Goal: Information Seeking & Learning: Learn about a topic

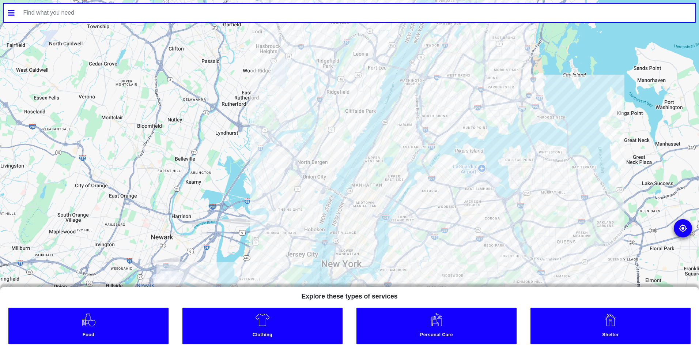
click at [544, 11] on input "text" at bounding box center [357, 13] width 677 height 18
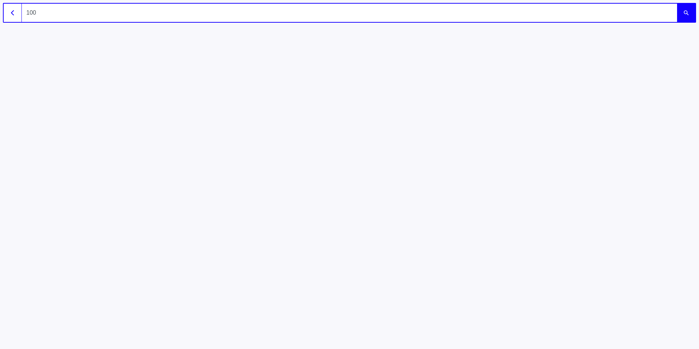
type input "1002"
click at [678, 4] on button "submit" at bounding box center [687, 13] width 18 height 18
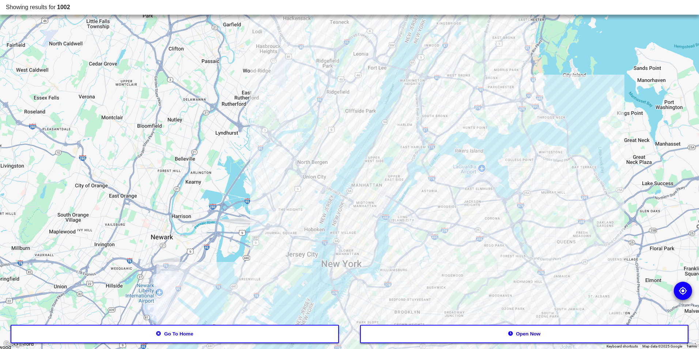
click at [72, 14] on div "Showing results for 1002" at bounding box center [349, 7] width 699 height 15
click at [72, 8] on div "Showing results for 1002" at bounding box center [350, 7] width 688 height 9
drag, startPoint x: 42, startPoint y: 7, endPoint x: 35, endPoint y: 8, distance: 7.0
click at [35, 8] on div "Showing results for 1002" at bounding box center [350, 7] width 688 height 9
click at [684, 293] on img at bounding box center [683, 290] width 9 height 9
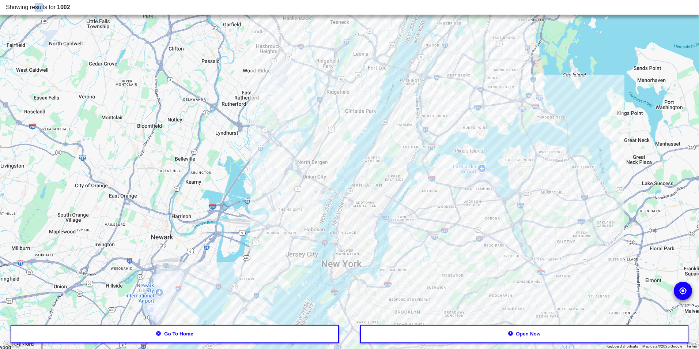
click at [209, 337] on button "Go to home" at bounding box center [175, 334] width 329 height 18
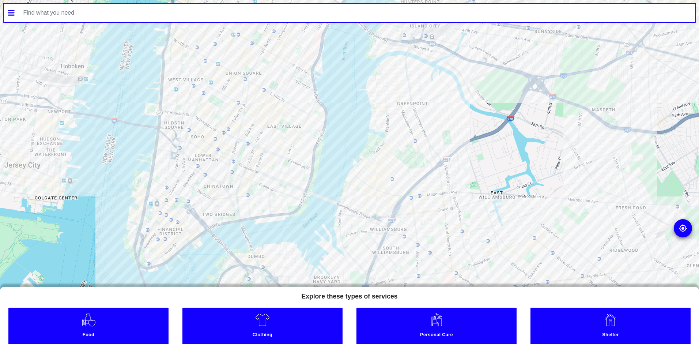
drag, startPoint x: 361, startPoint y: 236, endPoint x: 331, endPoint y: 110, distance: 130.1
click at [331, 110] on div at bounding box center [349, 174] width 699 height 349
click at [125, 318] on link "Food" at bounding box center [88, 326] width 160 height 37
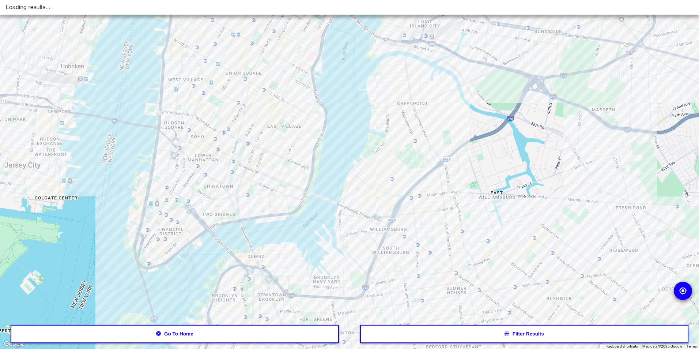
click at [420, 330] on button "Filter results" at bounding box center [524, 334] width 329 height 18
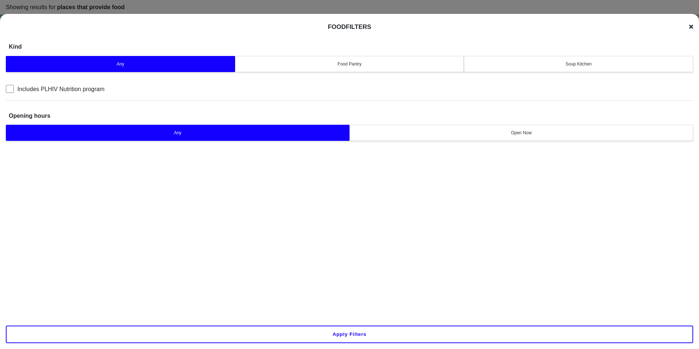
click at [548, 64] on div "Soup Kitchen" at bounding box center [579, 64] width 220 height 7
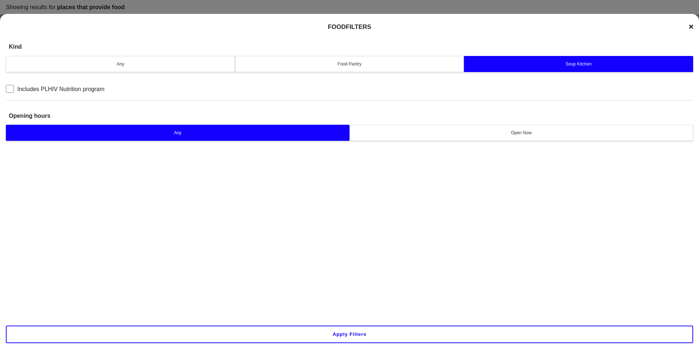
click at [306, 345] on div "Apply filters" at bounding box center [349, 334] width 699 height 29
click at [311, 338] on button "Apply filters" at bounding box center [350, 335] width 688 height 18
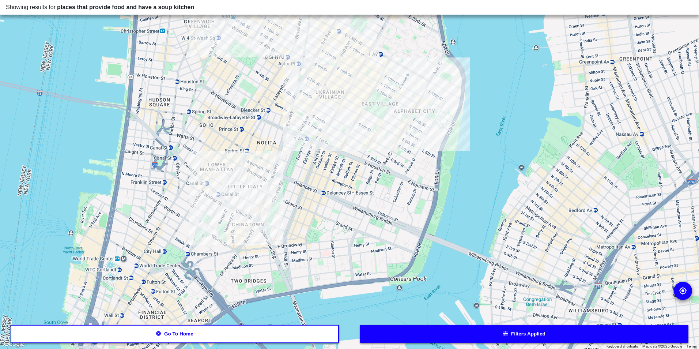
click at [212, 200] on div at bounding box center [349, 174] width 699 height 349
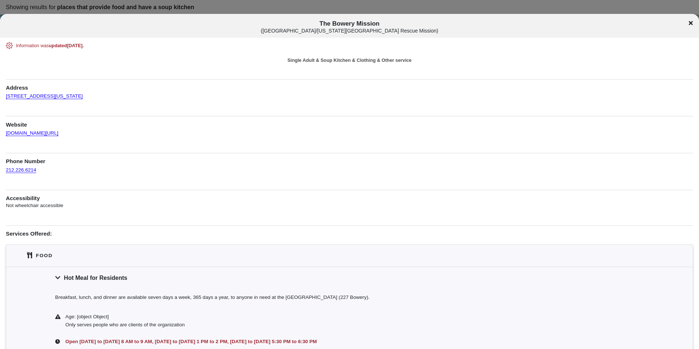
click at [692, 21] on icon at bounding box center [691, 23] width 4 height 6
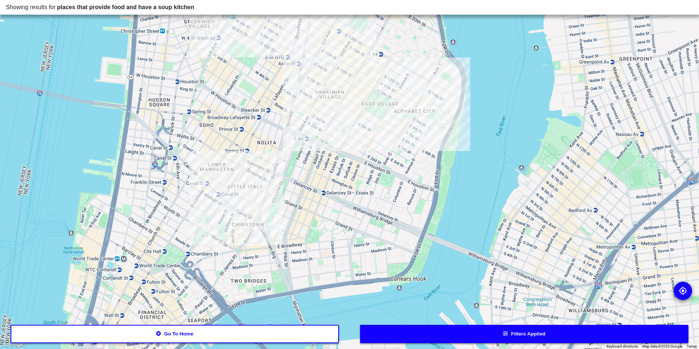
click at [334, 139] on div at bounding box center [349, 174] width 699 height 349
click at [339, 139] on div at bounding box center [349, 174] width 699 height 349
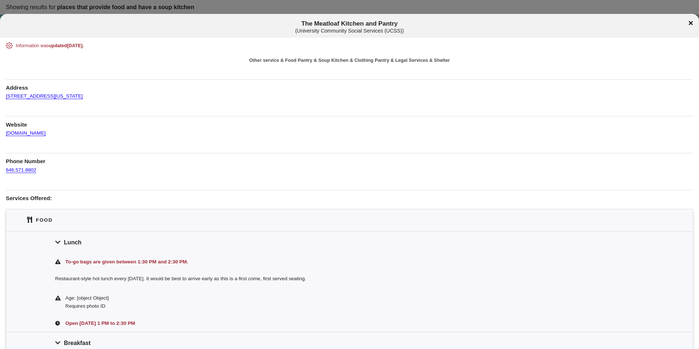
click at [688, 26] on div "The Meatloaf Kitchen and Pantry ( University Community Social Services (UCSS) )" at bounding box center [349, 27] width 699 height 14
click at [690, 18] on div "The Meatloaf Kitchen and Pantry ( University Community Social Services (UCSS) )" at bounding box center [349, 26] width 699 height 24
click at [690, 22] on icon at bounding box center [691, 23] width 4 height 4
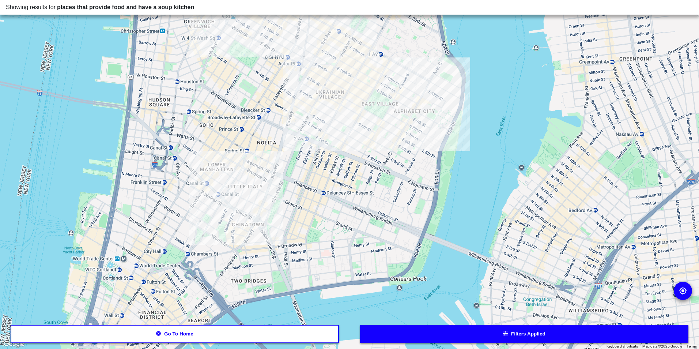
click at [395, 116] on div at bounding box center [349, 174] width 699 height 349
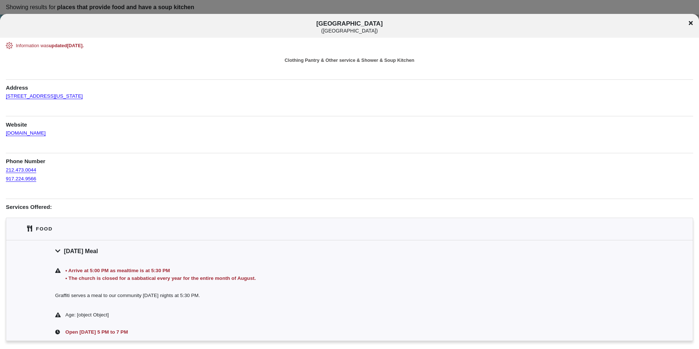
click at [443, 280] on div "• Arrive at 5:00 PM as mealtime is at 5:30 PM • The church is closed for a sabb…" at bounding box center [354, 275] width 580 height 16
click at [691, 23] on icon at bounding box center [691, 23] width 4 height 6
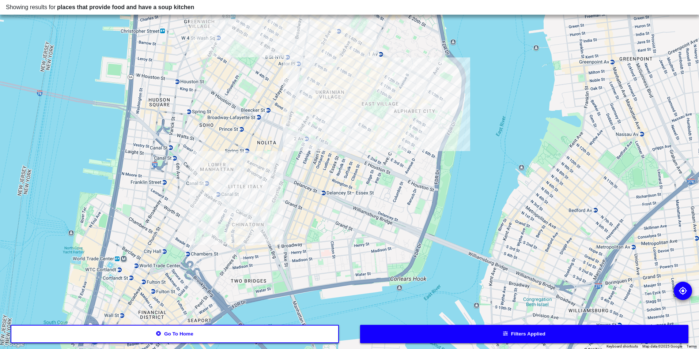
click at [394, 86] on div at bounding box center [349, 174] width 699 height 349
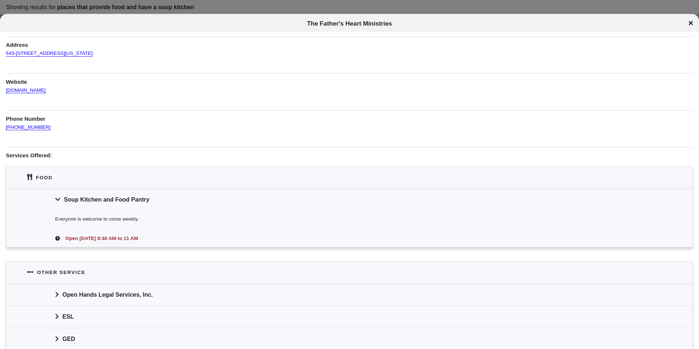
scroll to position [73, 0]
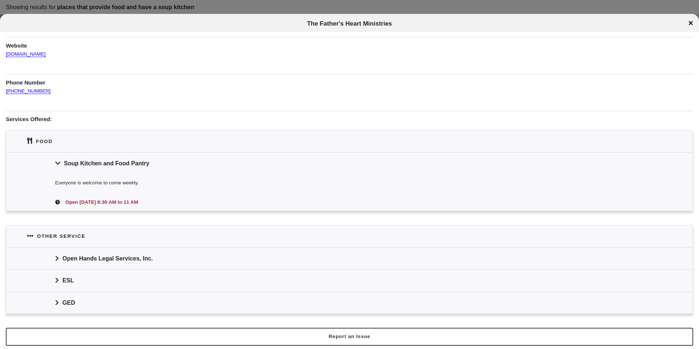
click at [693, 23] on icon at bounding box center [691, 23] width 4 height 6
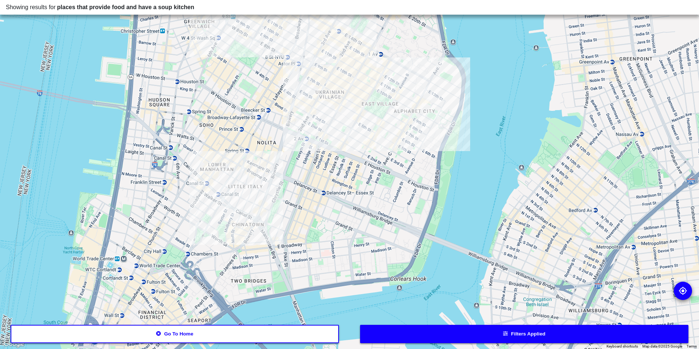
click at [393, 115] on div at bounding box center [349, 174] width 699 height 349
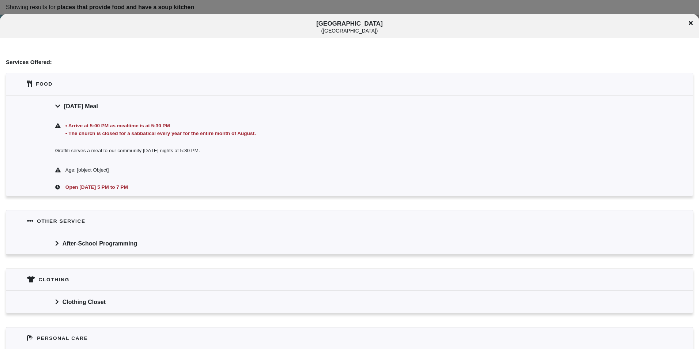
scroll to position [146, 0]
click at [689, 21] on icon at bounding box center [691, 23] width 4 height 6
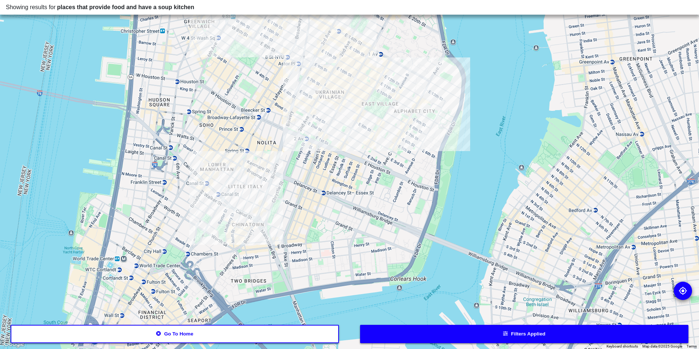
click at [383, 112] on div at bounding box center [349, 174] width 699 height 349
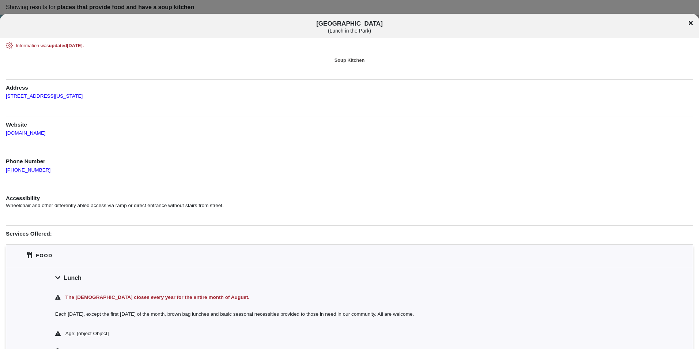
click at [691, 22] on icon at bounding box center [691, 23] width 4 height 6
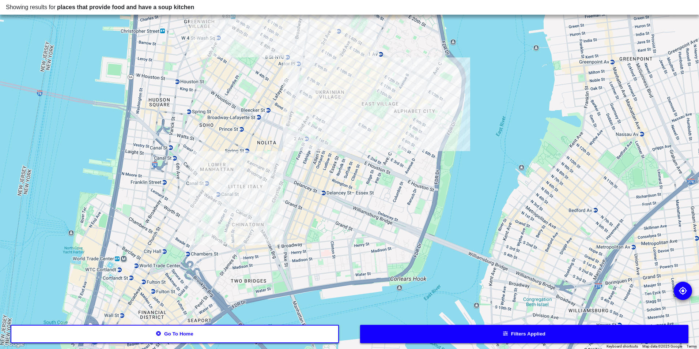
click at [341, 134] on div at bounding box center [349, 174] width 699 height 349
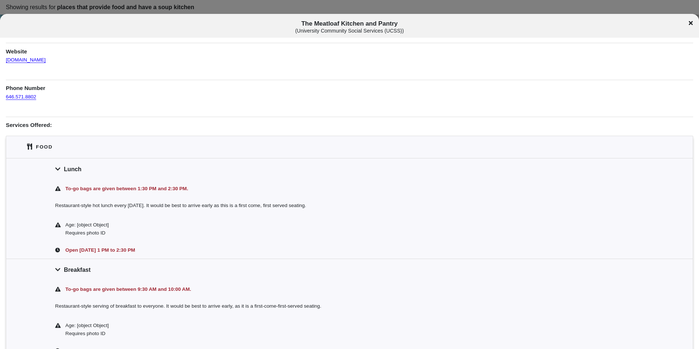
scroll to position [110, 0]
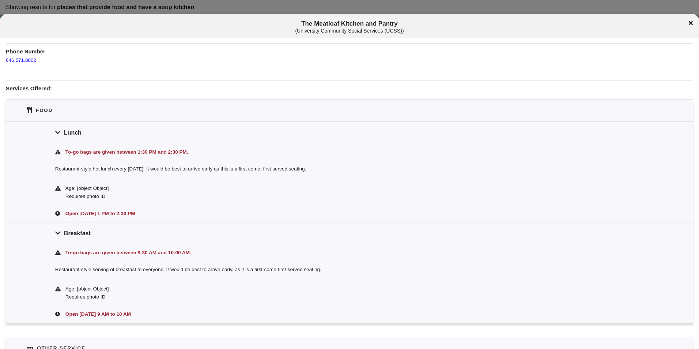
click at [691, 24] on icon at bounding box center [691, 23] width 4 height 4
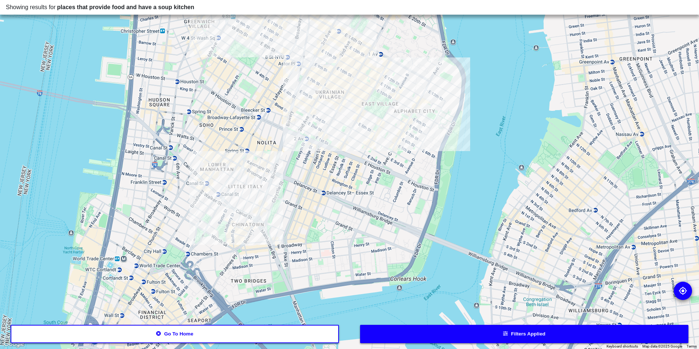
click at [207, 195] on div at bounding box center [349, 174] width 699 height 349
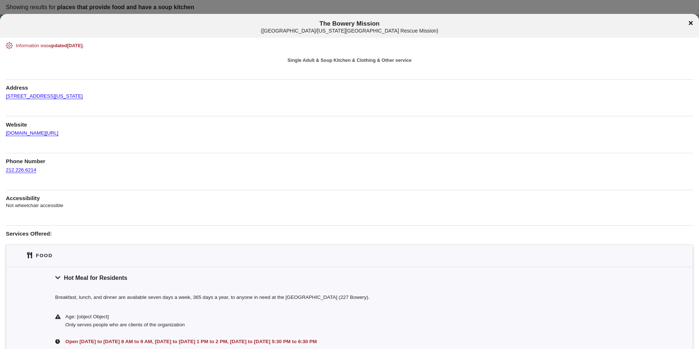
scroll to position [183, 0]
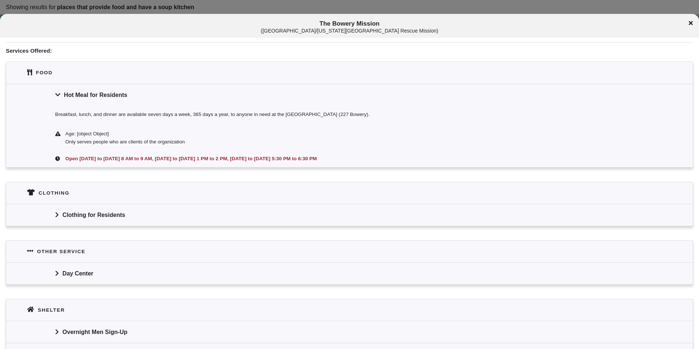
click at [346, 18] on div "The Bowery Mission ( [GEOGRAPHIC_DATA]/[US_STATE] City Rescue Mission )" at bounding box center [349, 26] width 699 height 24
click at [346, 19] on div "The Bowery Mission ( [GEOGRAPHIC_DATA]/[US_STATE] City Rescue Mission )" at bounding box center [349, 26] width 699 height 24
click at [347, 20] on div "The Bowery Mission ( [GEOGRAPHIC_DATA]/[US_STATE] City Rescue Mission )" at bounding box center [349, 26] width 699 height 24
copy span "The Bowery Mission"
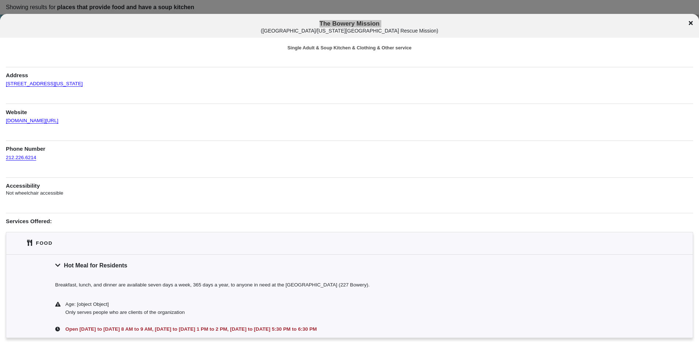
scroll to position [0, 0]
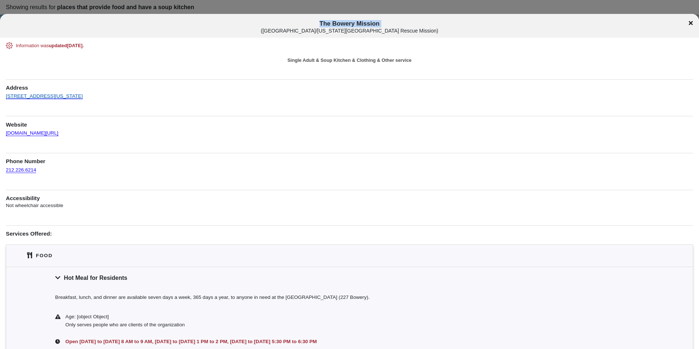
drag, startPoint x: 86, startPoint y: 98, endPoint x: 7, endPoint y: 95, distance: 79.1
click at [7, 95] on div "Information was updated [DATE] . Single Adult & Soup Kitchen & Clothing & Other…" at bounding box center [350, 295] width 688 height 506
copy link "[STREET_ADDRESS][US_STATE]"
drag, startPoint x: 42, startPoint y: 172, endPoint x: 2, endPoint y: 169, distance: 40.0
click at [2, 169] on div "Information was updated [DATE] . Single Adult & Soup Kitchen & Clothing & Other…" at bounding box center [349, 295] width 699 height 506
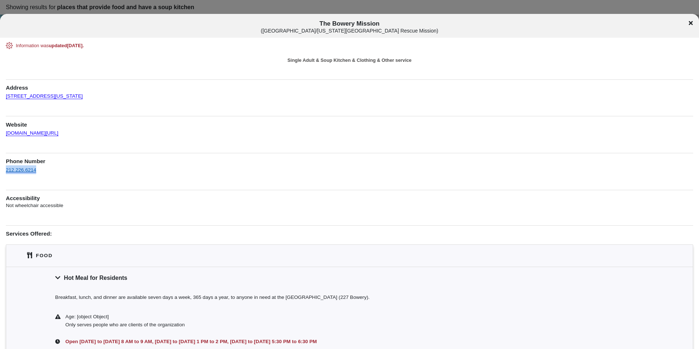
copy link "212.226.6214"
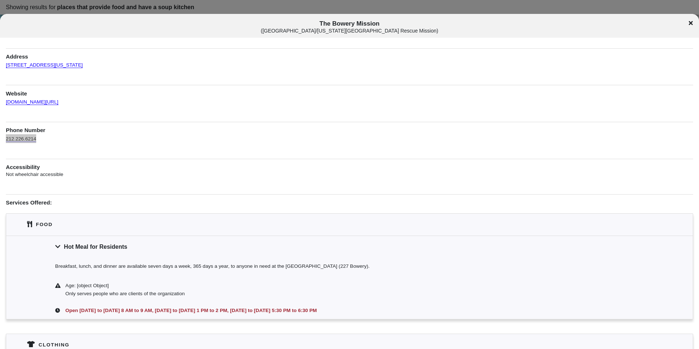
scroll to position [73, 0]
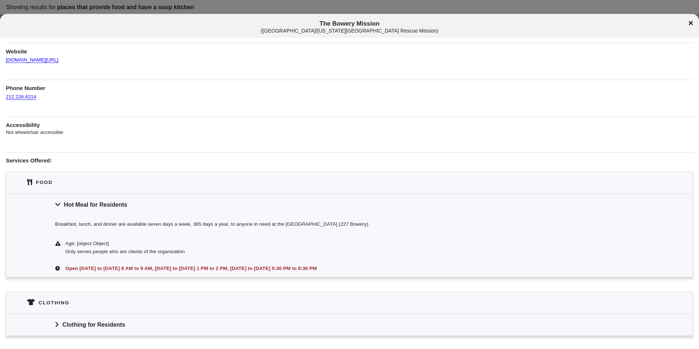
click at [138, 210] on div "Hot Meal for Residents" at bounding box center [349, 205] width 687 height 22
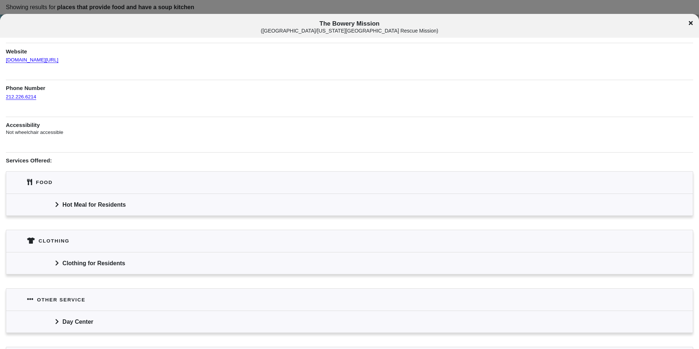
click at [138, 210] on div "Hot Meal for Residents" at bounding box center [349, 205] width 687 height 22
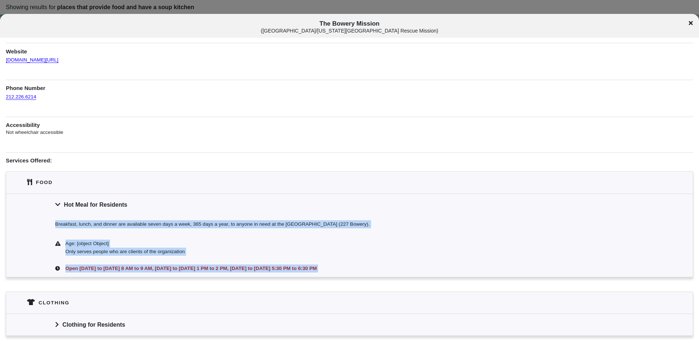
click at [130, 235] on div "Age: [object Object] Only serves people who are clients of the organization" at bounding box center [349, 247] width 687 height 25
click at [138, 259] on div "Age: [object Object] Only serves people who are clients of the organization" at bounding box center [349, 247] width 687 height 25
click at [142, 270] on div "Open [DATE] to [DATE] 8 AM to 9 AM, [DATE] to [DATE] 1 PM to 2 PM, [DATE] to [D…" at bounding box center [354, 268] width 580 height 8
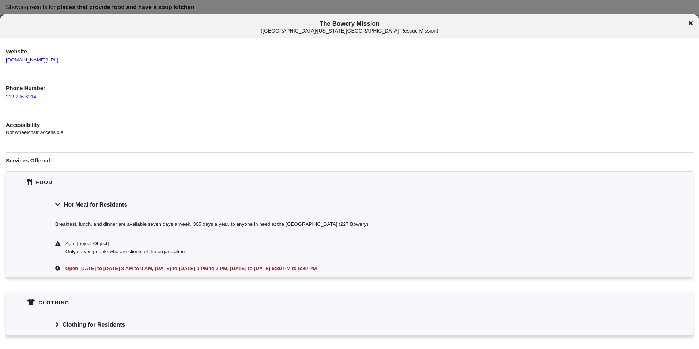
click at [111, 185] on div "Food" at bounding box center [349, 183] width 687 height 22
click at [332, 22] on div "The Bowery Mission ( [GEOGRAPHIC_DATA]/[US_STATE] City Rescue Mission )" at bounding box center [349, 26] width 699 height 24
click at [332, 23] on span "The Bowery Mission ( [GEOGRAPHIC_DATA]/[US_STATE] City Rescue Mission )" at bounding box center [350, 27] width 581 height 14
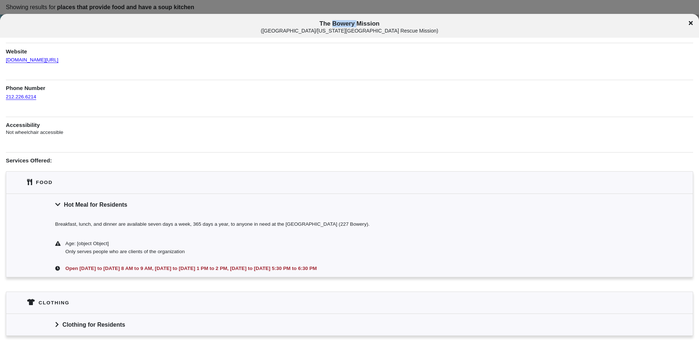
click at [332, 23] on span "The Bowery Mission ( [GEOGRAPHIC_DATA]/[US_STATE] City Rescue Mission )" at bounding box center [350, 27] width 581 height 14
click at [695, 22] on div "The Bowery Mission ( [GEOGRAPHIC_DATA]/[US_STATE] City Rescue Mission )" at bounding box center [349, 27] width 699 height 14
click at [690, 22] on icon at bounding box center [691, 23] width 4 height 6
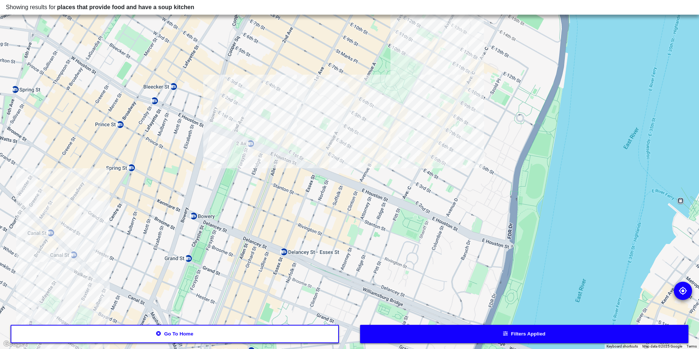
click at [312, 146] on div at bounding box center [349, 174] width 699 height 349
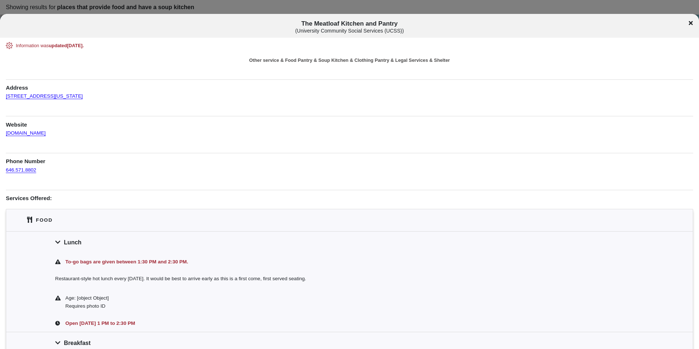
click at [691, 22] on icon at bounding box center [691, 23] width 4 height 6
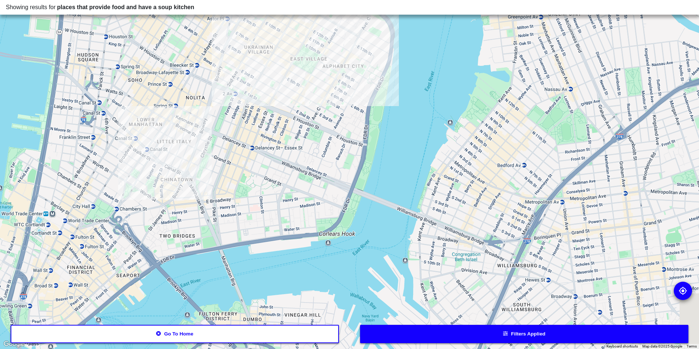
drag, startPoint x: 297, startPoint y: 229, endPoint x: 276, endPoint y: 139, distance: 92.5
click at [276, 139] on div at bounding box center [349, 174] width 699 height 349
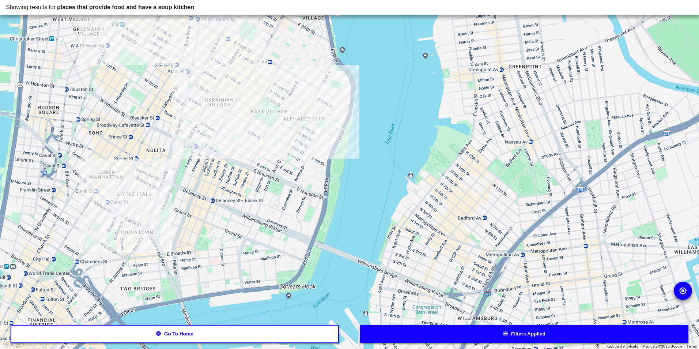
drag, startPoint x: 239, startPoint y: 104, endPoint x: 200, endPoint y: 164, distance: 71.0
click at [200, 164] on div at bounding box center [349, 174] width 699 height 349
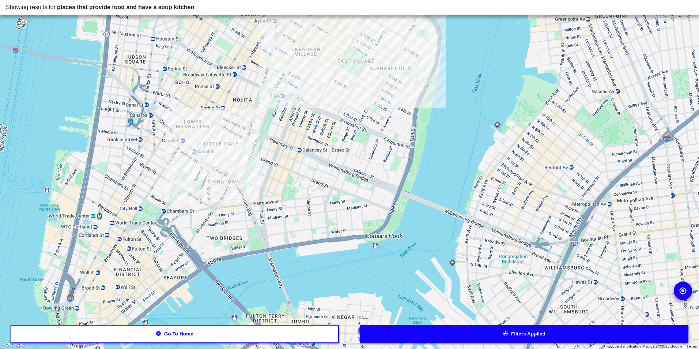
drag, startPoint x: 188, startPoint y: 214, endPoint x: 282, endPoint y: 157, distance: 110.4
click at [282, 157] on div at bounding box center [349, 174] width 699 height 349
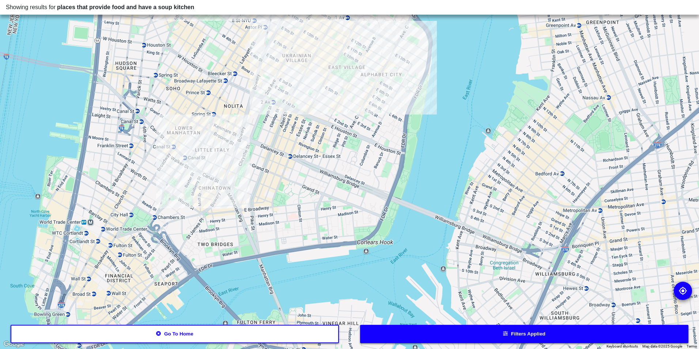
click at [255, 327] on button "Go to home" at bounding box center [175, 334] width 329 height 18
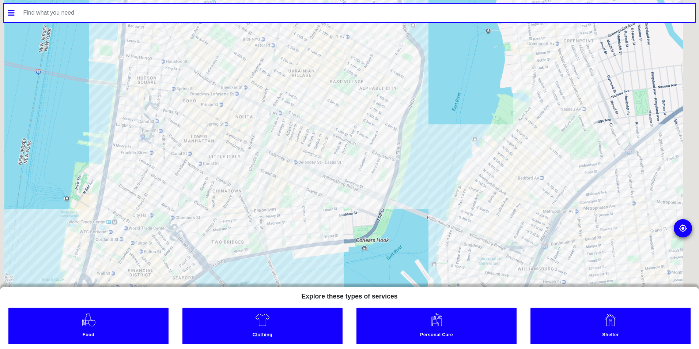
click at [258, 329] on link "Clothing" at bounding box center [263, 326] width 160 height 37
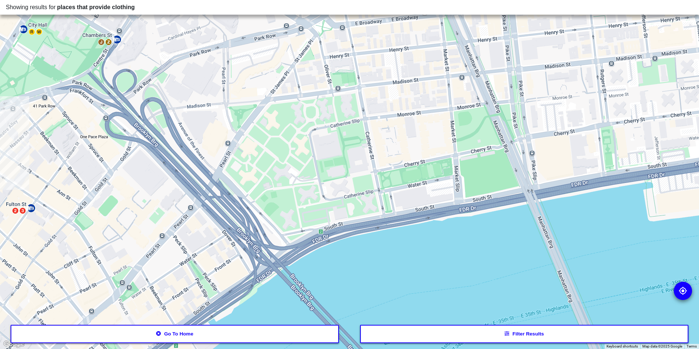
drag, startPoint x: 282, startPoint y: 221, endPoint x: 254, endPoint y: 322, distance: 105.3
click at [254, 321] on div at bounding box center [349, 174] width 699 height 349
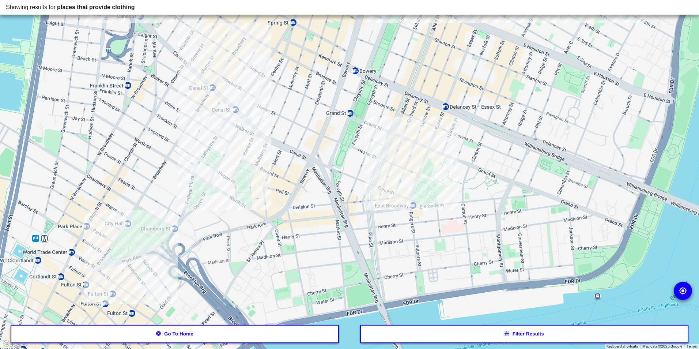
click at [115, 284] on div at bounding box center [349, 174] width 699 height 349
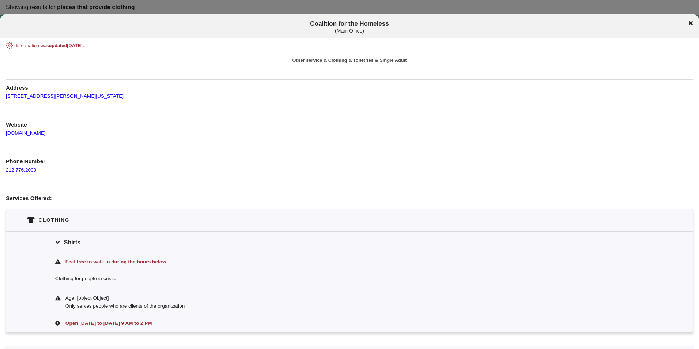
click at [159, 246] on div "Shirts" at bounding box center [349, 242] width 687 height 22
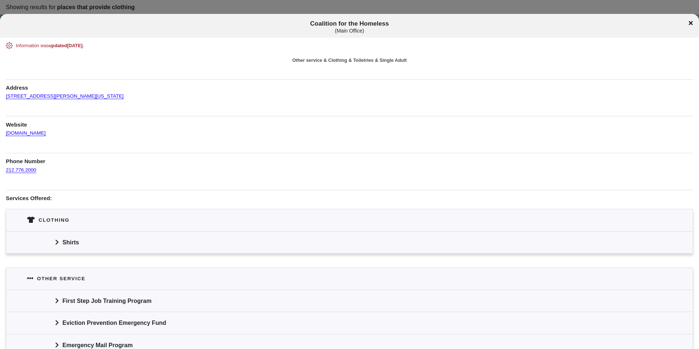
click at [159, 246] on div "Shirts" at bounding box center [349, 242] width 687 height 22
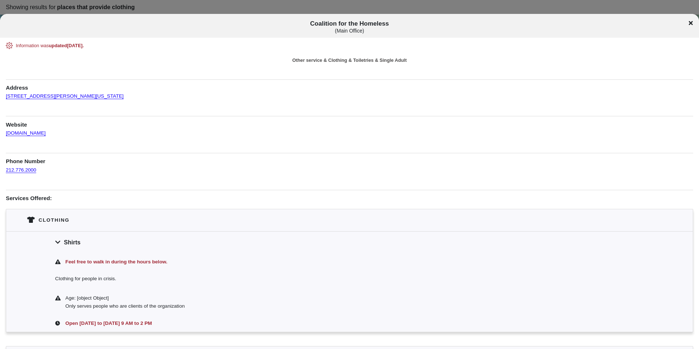
click at [690, 22] on icon at bounding box center [691, 23] width 4 height 4
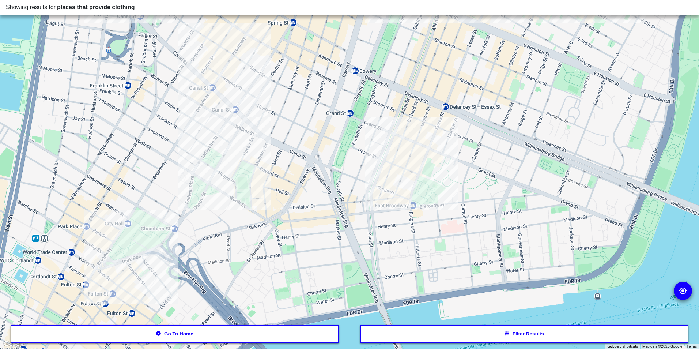
click at [221, 151] on div at bounding box center [349, 174] width 699 height 349
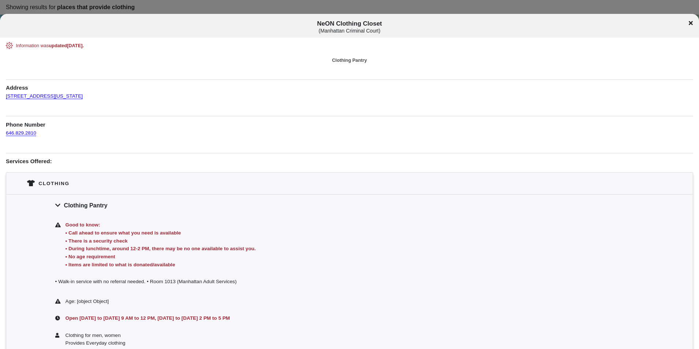
click at [362, 25] on span "NeON Clothing Closet ( Manhattan Criminal Court )" at bounding box center [350, 27] width 581 height 14
copy span "NeON Clothing Closet"
drag, startPoint x: 108, startPoint y: 93, endPoint x: 6, endPoint y: 93, distance: 102.1
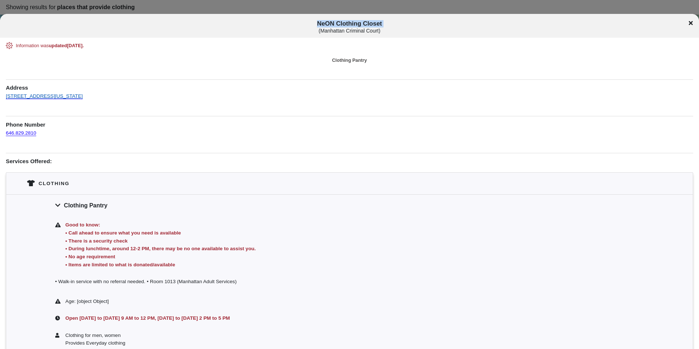
click at [6, 93] on div "Information was updated [DATE] . Clothing Pantry Address [STREET_ADDRESS][US_ST…" at bounding box center [350, 197] width 688 height 310
copy link "[STREET_ADDRESS][US_STATE]"
drag, startPoint x: 35, startPoint y: 138, endPoint x: 8, endPoint y: 135, distance: 27.2
click at [8, 135] on div "646.829.2810" at bounding box center [350, 132] width 688 height 9
drag, startPoint x: 8, startPoint y: 135, endPoint x: 38, endPoint y: 143, distance: 31.9
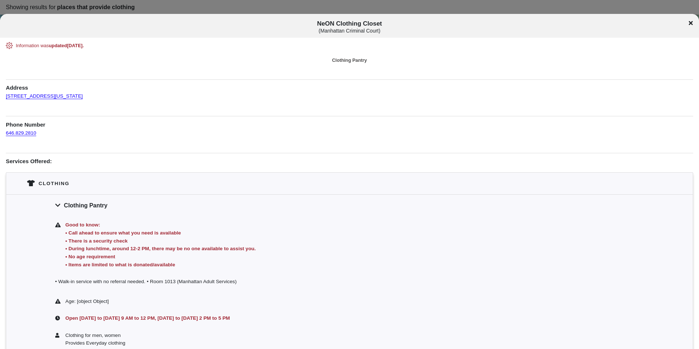
click at [20, 145] on div "Information was updated [DATE] . Clothing Pantry Address [STREET_ADDRESS][US_ST…" at bounding box center [350, 197] width 688 height 310
drag, startPoint x: 38, startPoint y: 133, endPoint x: 4, endPoint y: 136, distance: 34.9
click at [4, 136] on div "Information was updated [DATE] . Clothing Pantry Address [STREET_ADDRESS][US_ST…" at bounding box center [349, 197] width 699 height 310
drag, startPoint x: 4, startPoint y: 136, endPoint x: 8, endPoint y: 134, distance: 4.6
copy link "646.829.2810"
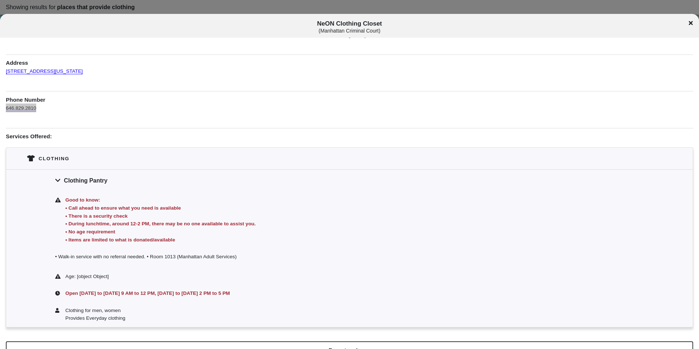
scroll to position [38, 0]
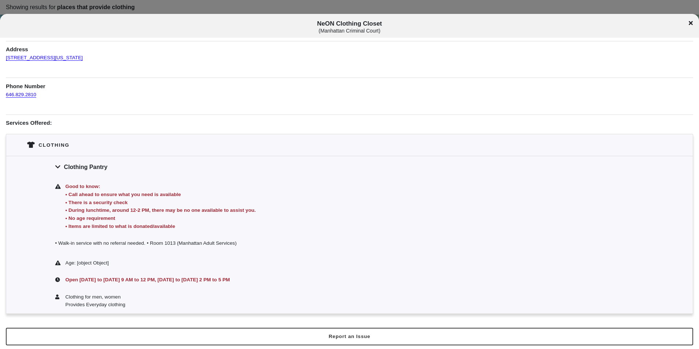
click at [693, 23] on icon at bounding box center [691, 23] width 4 height 6
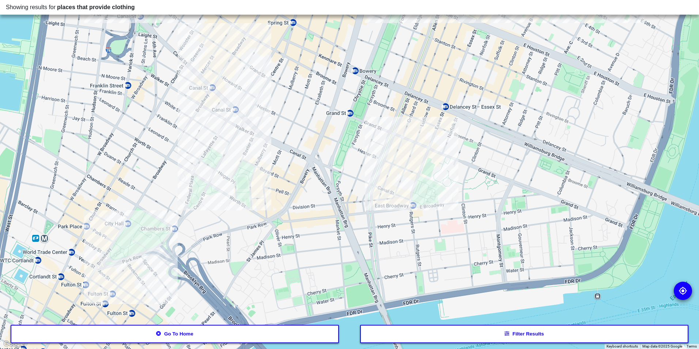
click at [416, 148] on div at bounding box center [349, 174] width 699 height 349
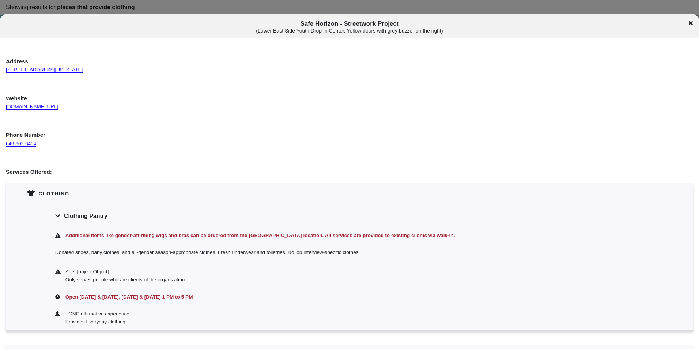
scroll to position [37, 0]
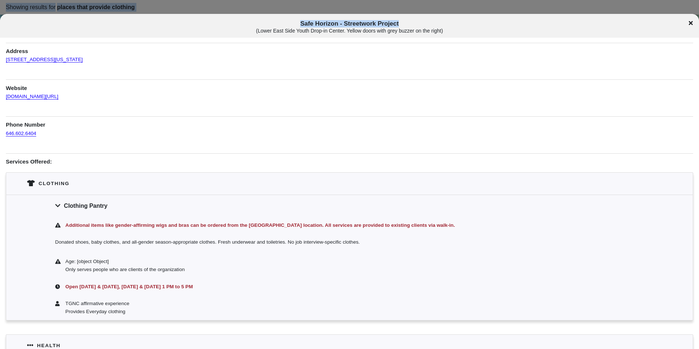
drag, startPoint x: 701, startPoint y: 24, endPoint x: 694, endPoint y: 25, distance: 7.0
click at [698, 25] on div "Safe Horizon - Streetwork Project ( [GEOGRAPHIC_DATA] Youth Drop-in Center. Yel…" at bounding box center [349, 27] width 699 height 14
click at [693, 25] on div "Safe Horizon - Streetwork Project ( [GEOGRAPHIC_DATA] Youth Drop-in Center. Yel…" at bounding box center [349, 27] width 699 height 14
click at [692, 24] on icon at bounding box center [691, 23] width 4 height 4
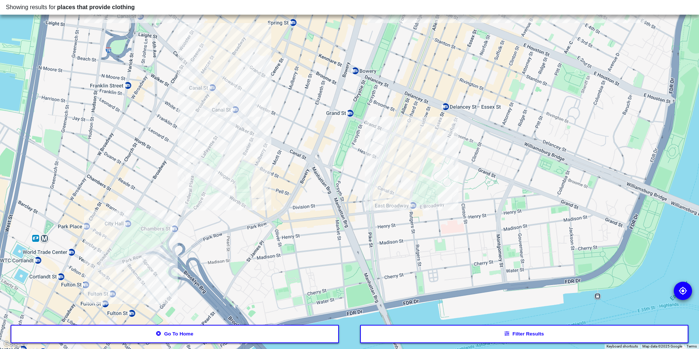
click at [215, 123] on div at bounding box center [349, 174] width 699 height 349
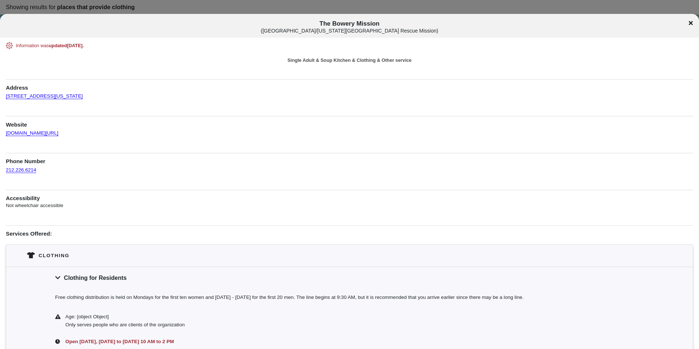
click at [692, 21] on div "The Bowery Mission ( [GEOGRAPHIC_DATA]/[US_STATE] City Rescue Mission )" at bounding box center [349, 27] width 699 height 14
click at [691, 23] on icon at bounding box center [691, 23] width 4 height 4
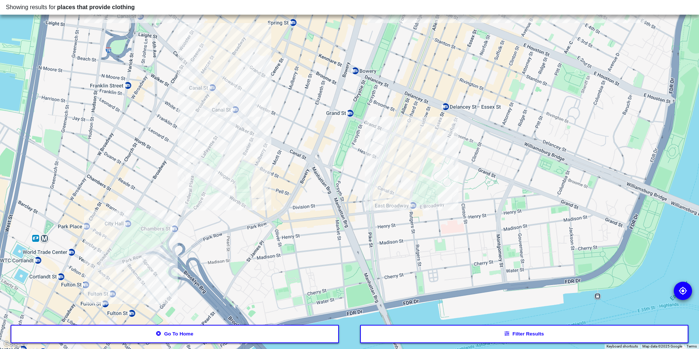
click at [183, 333] on button "Go to home" at bounding box center [175, 334] width 329 height 18
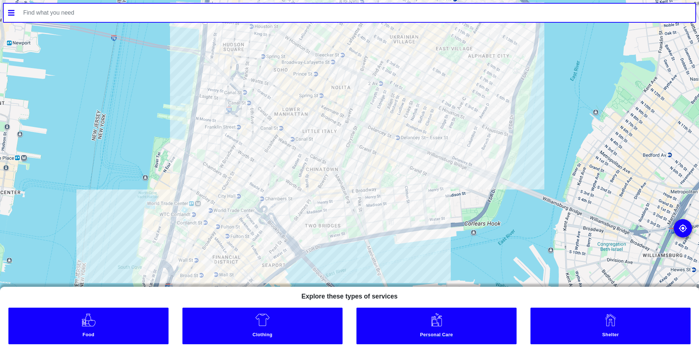
click at [467, 326] on link "Personal Care" at bounding box center [437, 326] width 160 height 37
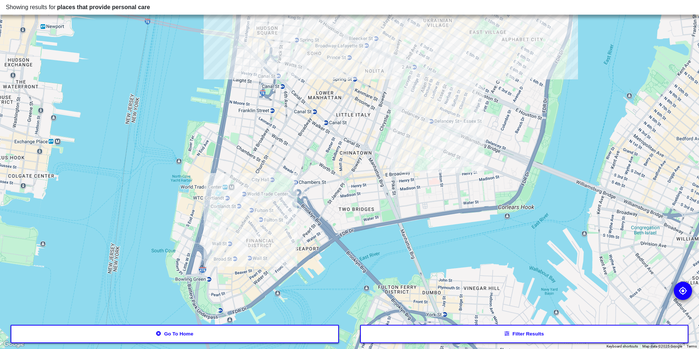
click at [266, 208] on div at bounding box center [349, 174] width 699 height 349
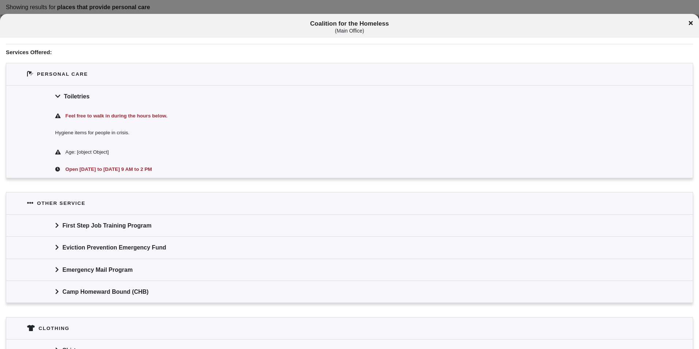
scroll to position [146, 0]
click at [166, 229] on div "First Step Job Training Program" at bounding box center [349, 225] width 687 height 22
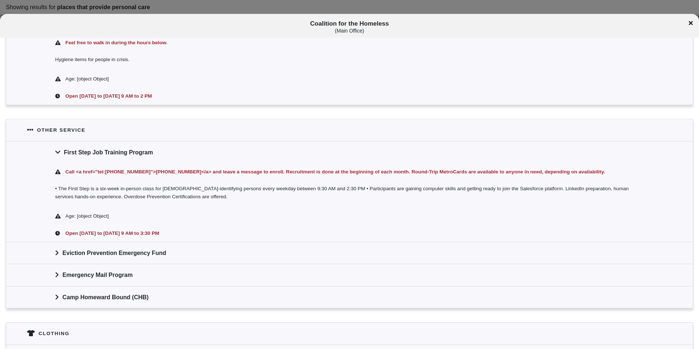
scroll to position [219, 0]
click at [138, 153] on div "First Step Job Training Program" at bounding box center [349, 152] width 687 height 22
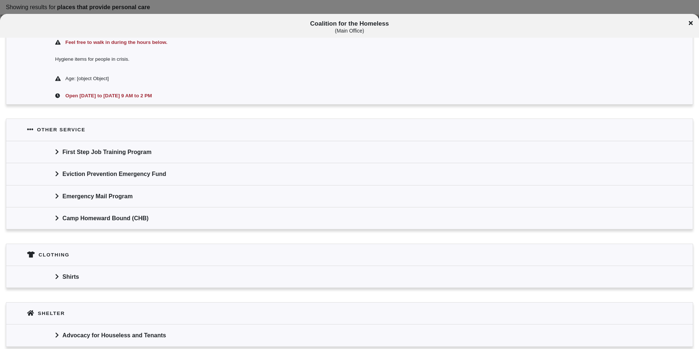
scroll to position [252, 0]
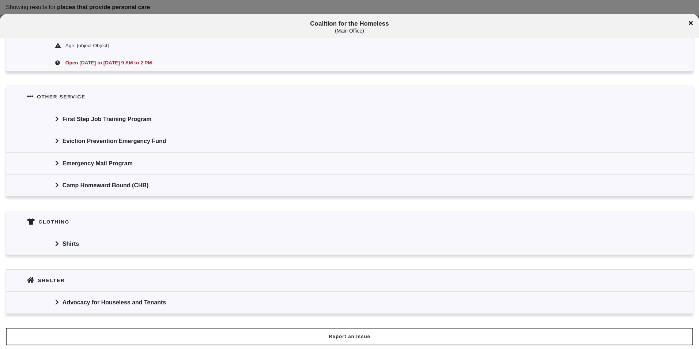
click at [119, 243] on div "Shirts" at bounding box center [349, 244] width 687 height 22
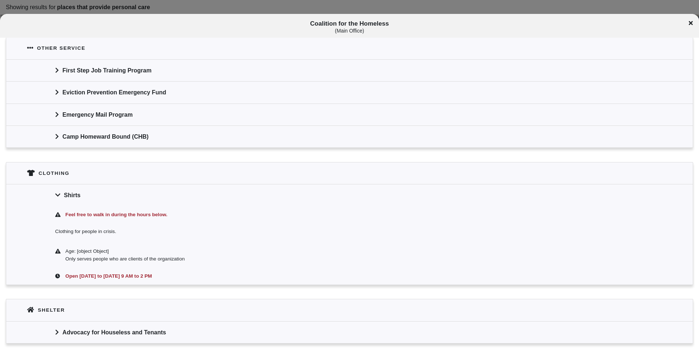
scroll to position [331, 0]
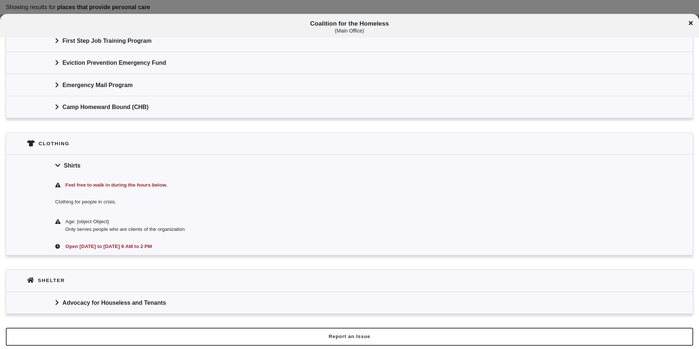
drag, startPoint x: 112, startPoint y: 305, endPoint x: 160, endPoint y: 294, distance: 49.6
click at [112, 305] on div "Advocacy for Houseless and Tenants" at bounding box center [349, 303] width 687 height 22
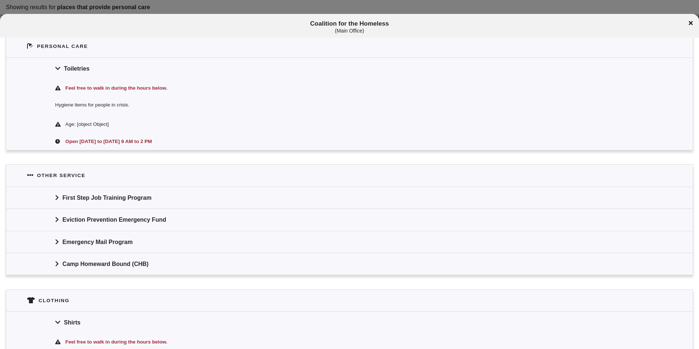
scroll to position [72, 0]
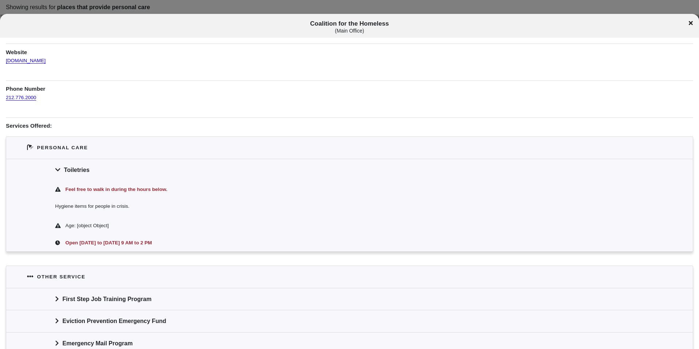
click at [112, 166] on div "Toiletries" at bounding box center [349, 170] width 687 height 22
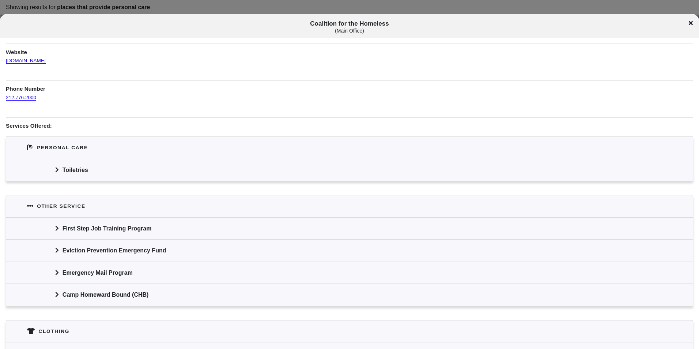
click at [111, 166] on div "Toiletries" at bounding box center [349, 170] width 687 height 22
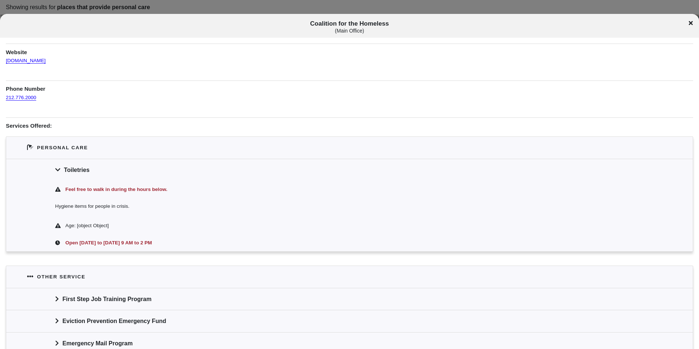
click at [324, 26] on span "Coalition for the Homeless ( Main Office )" at bounding box center [350, 27] width 581 height 14
copy span "Coalition for the Homeless"
click at [144, 176] on div "Toiletries" at bounding box center [349, 170] width 687 height 22
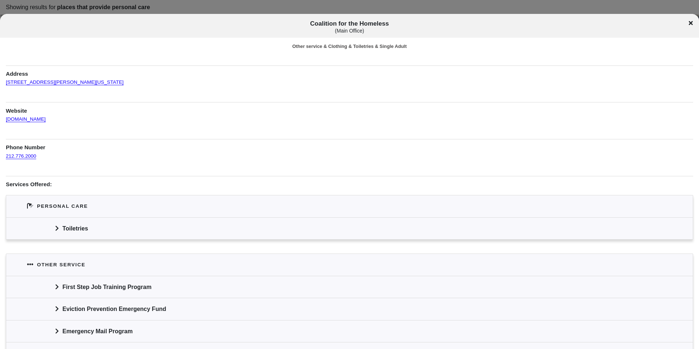
scroll to position [0, 0]
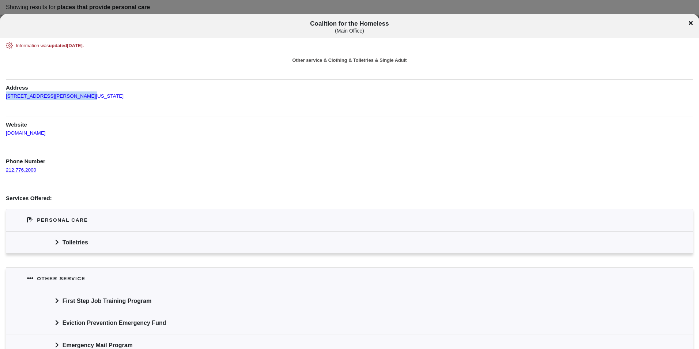
drag, startPoint x: 88, startPoint y: 96, endPoint x: 2, endPoint y: 98, distance: 86.0
click at [2, 98] on div "Information was updated [DATE] . Other service & Clothing & Toiletries & Single…" at bounding box center [349, 343] width 699 height 603
copy link "[STREET_ADDRESS][PERSON_NAME][US_STATE]"
drag, startPoint x: 42, startPoint y: 174, endPoint x: 5, endPoint y: 172, distance: 37.0
click at [5, 172] on div "Information was updated [DATE] . Other service & Clothing & Toiletries & Single…" at bounding box center [349, 343] width 699 height 603
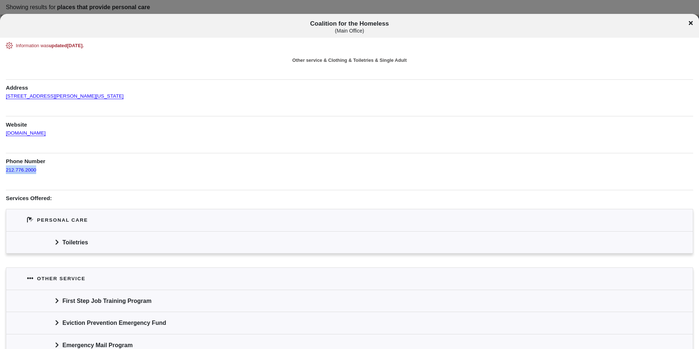
copy link "212.776.2000"
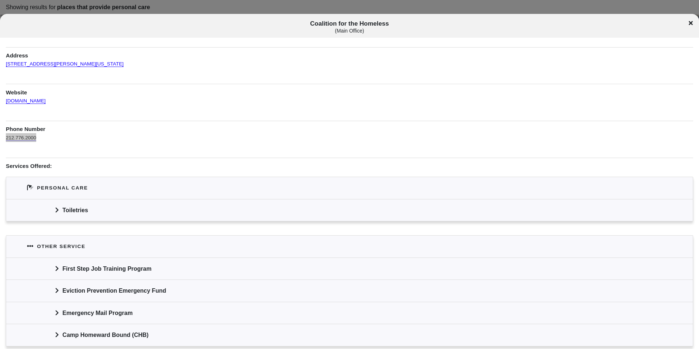
scroll to position [73, 0]
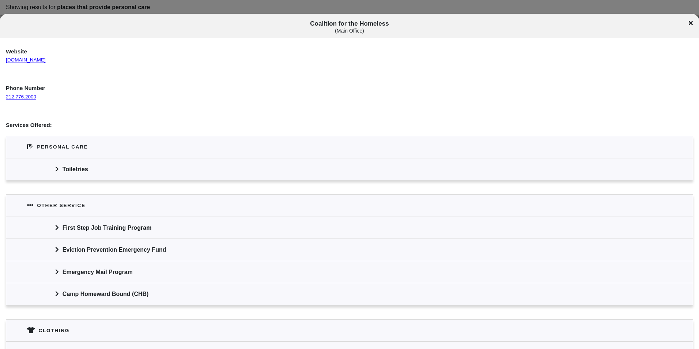
click at [80, 161] on div "Toiletries" at bounding box center [349, 169] width 687 height 22
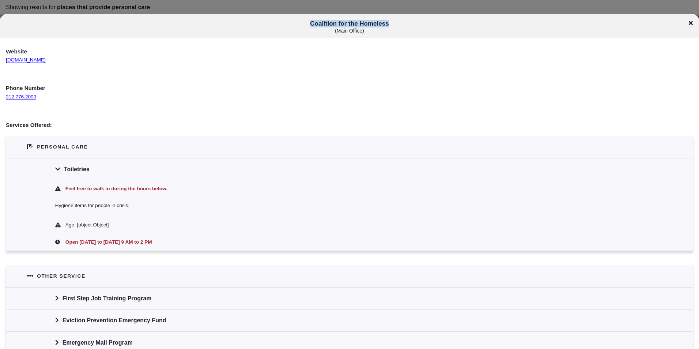
click at [693, 22] on div "Coalition for the Homeless ( Main Office )" at bounding box center [349, 27] width 699 height 14
